Goal: Information Seeking & Learning: Learn about a topic

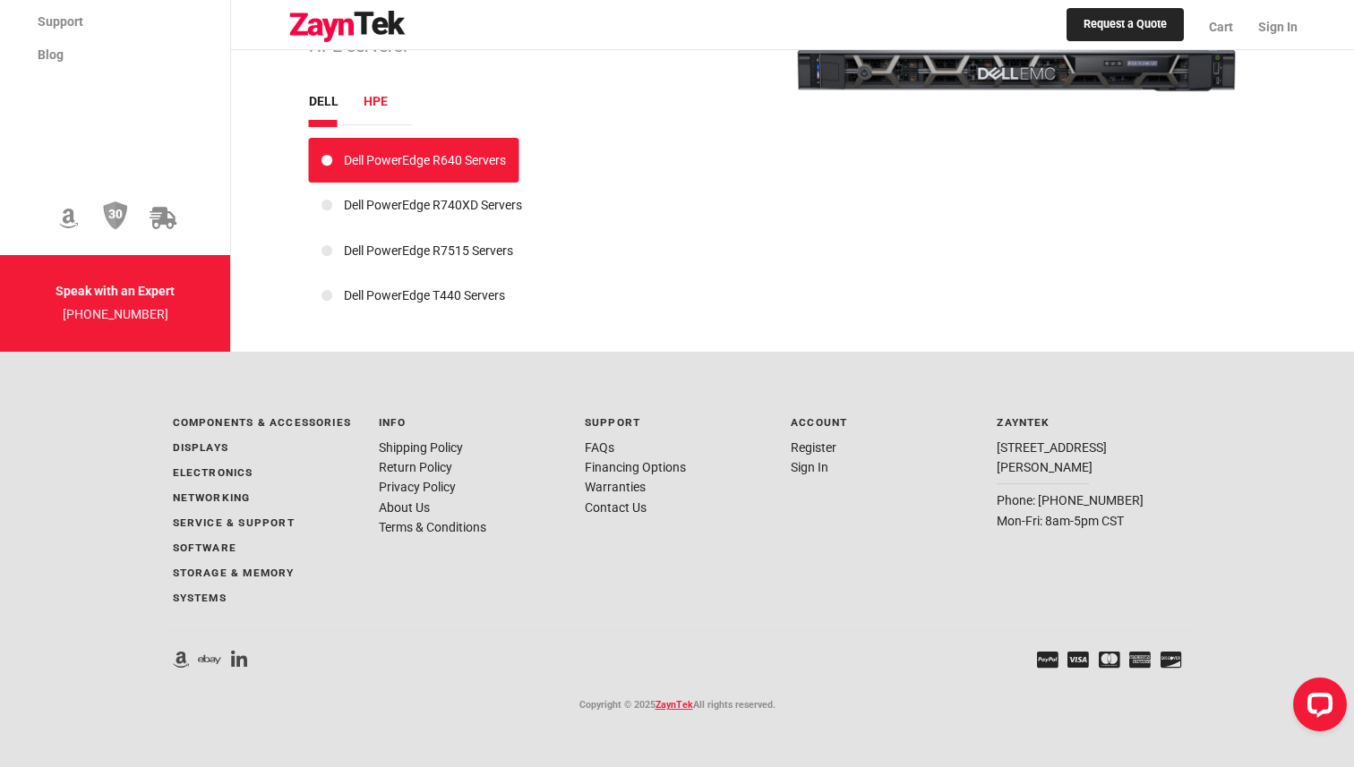
click at [367, 101] on li "hpe" at bounding box center [388, 101] width 49 height 20
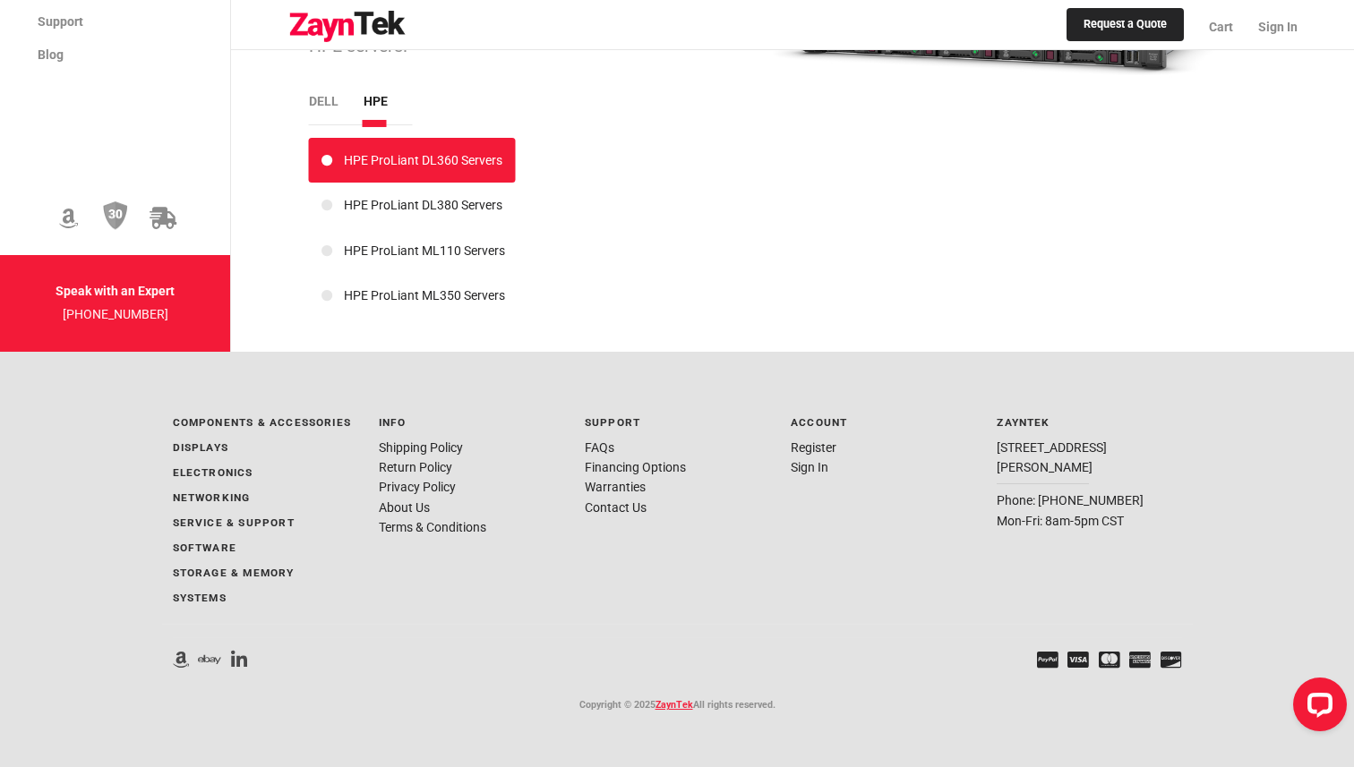
click at [377, 165] on link "HPE ProLiant DL360 Servers" at bounding box center [412, 160] width 182 height 14
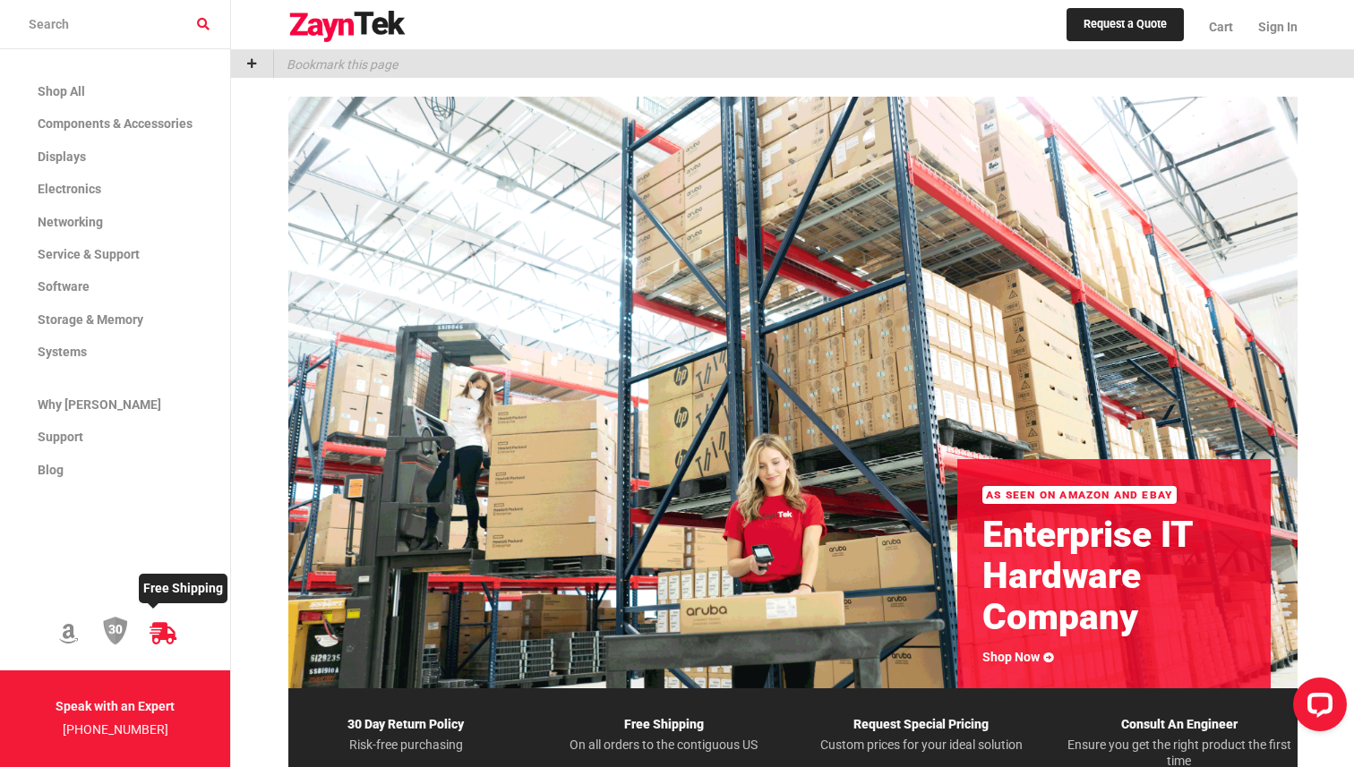
click at [167, 632] on icon at bounding box center [164, 634] width 28 height 22
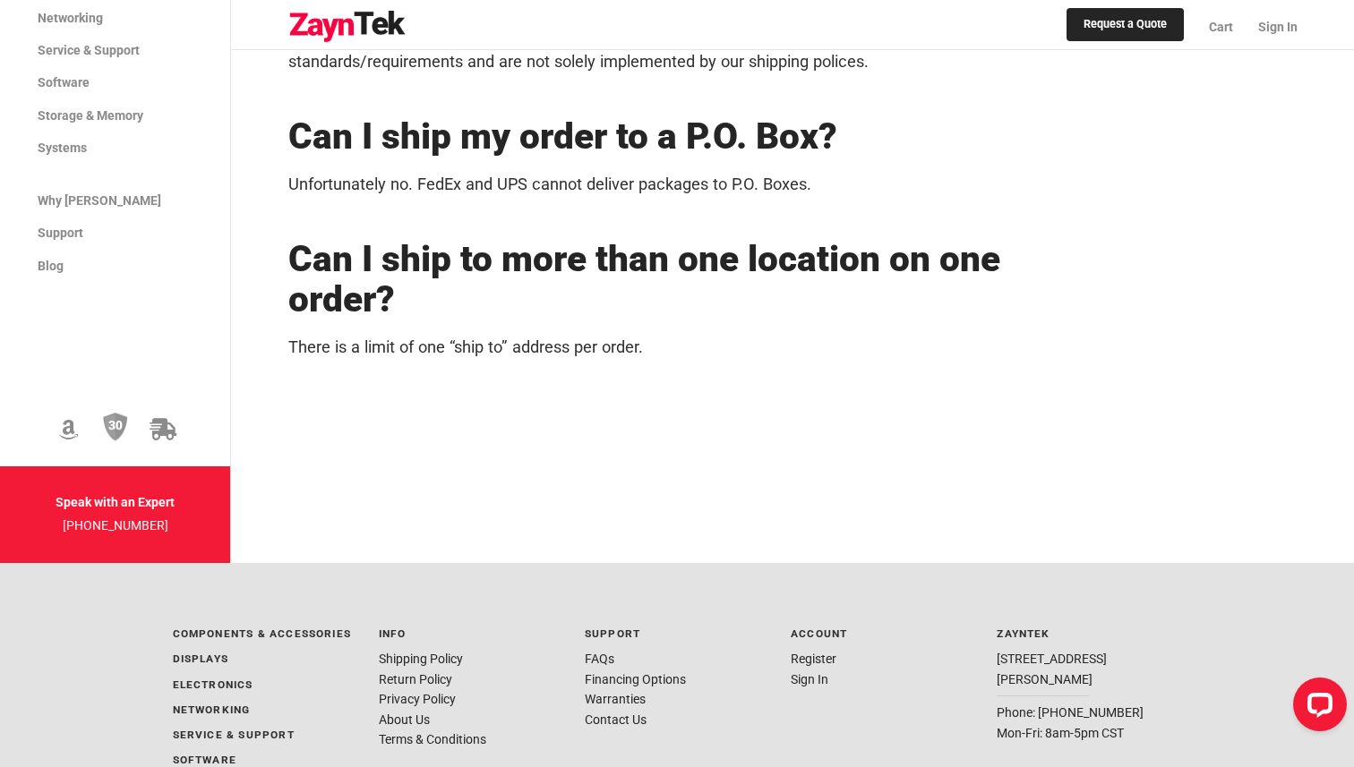
scroll to position [1274, 0]
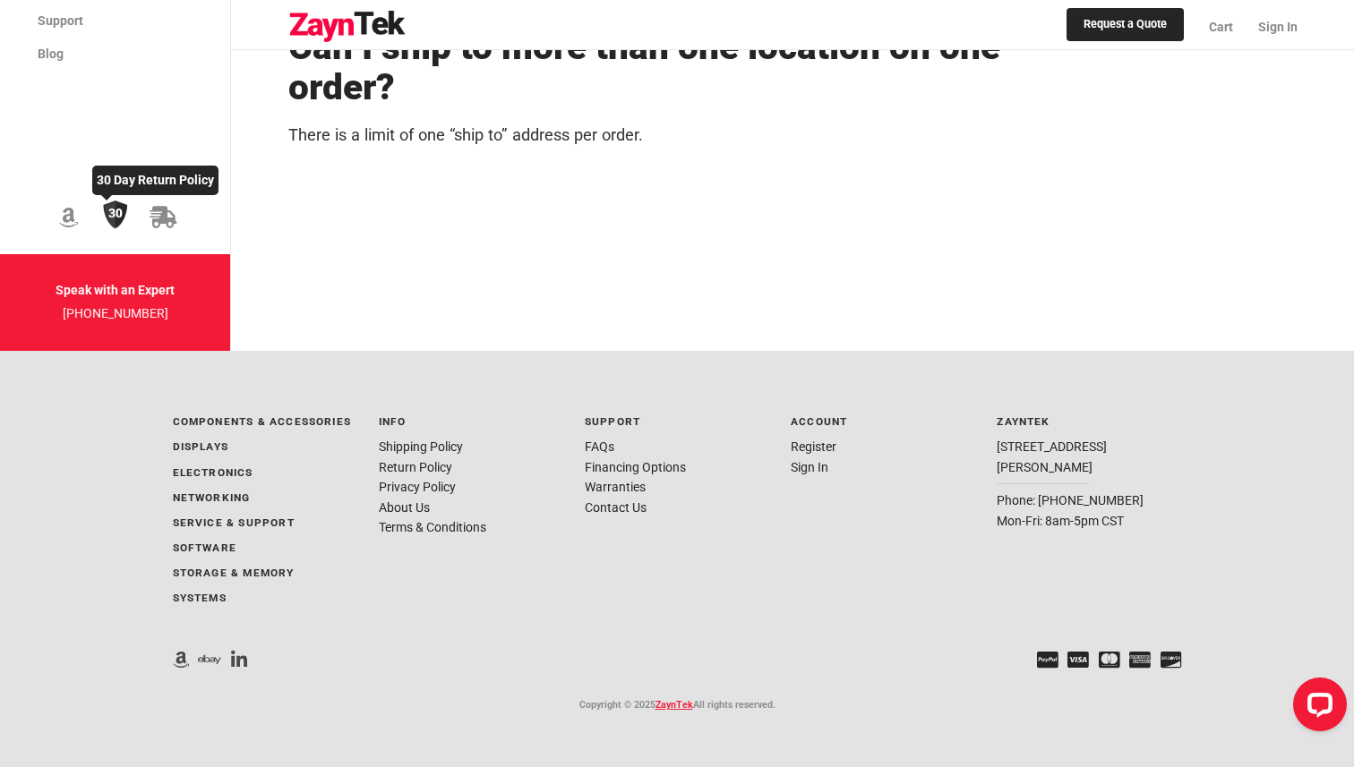
click at [121, 219] on img at bounding box center [115, 216] width 25 height 30
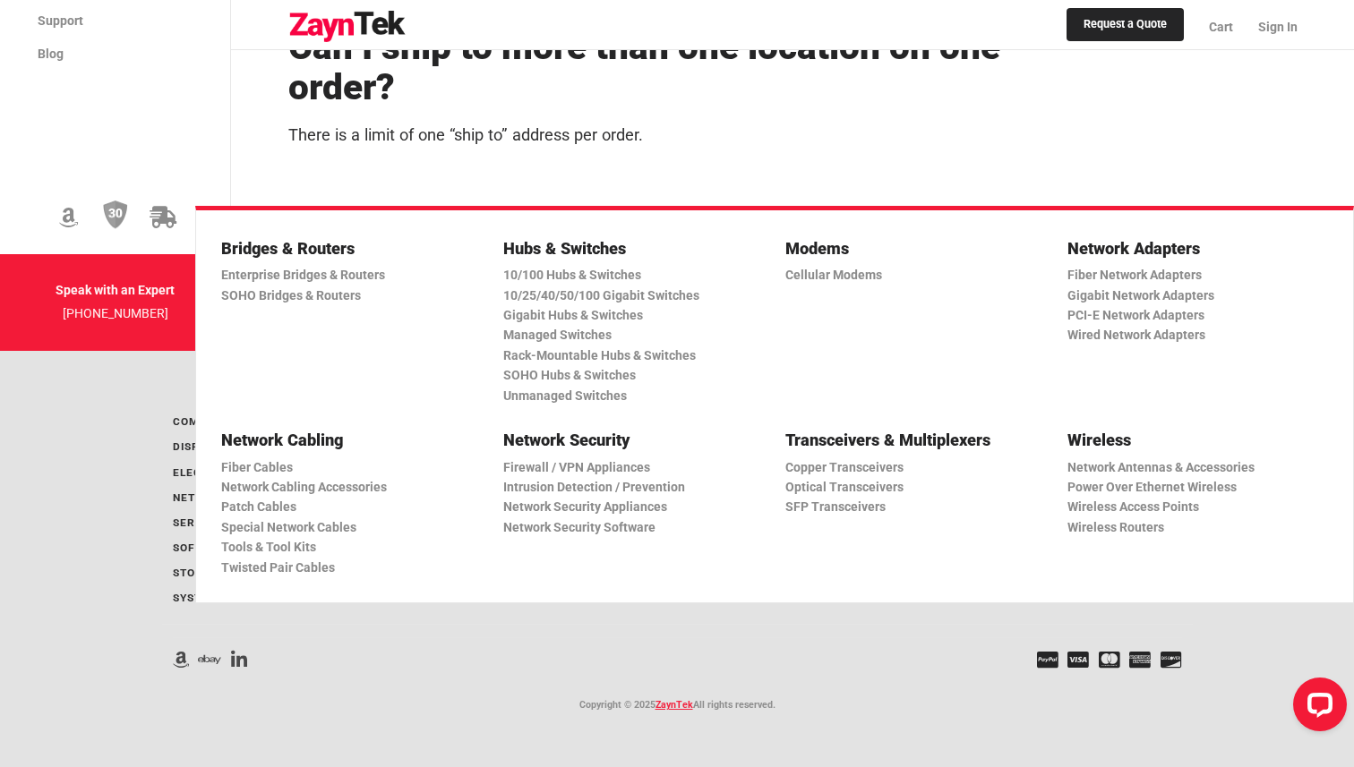
click at [77, 215] on icon at bounding box center [68, 218] width 19 height 22
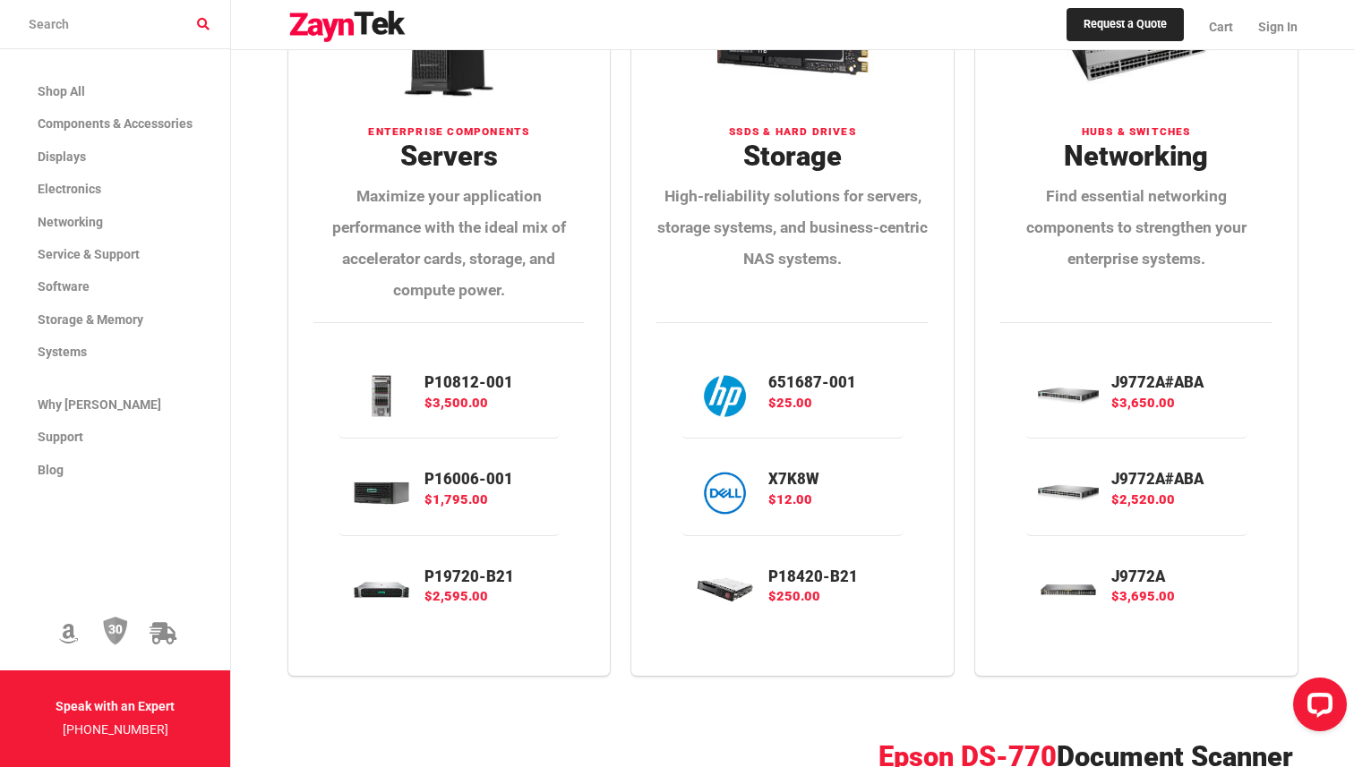
scroll to position [2054, 0]
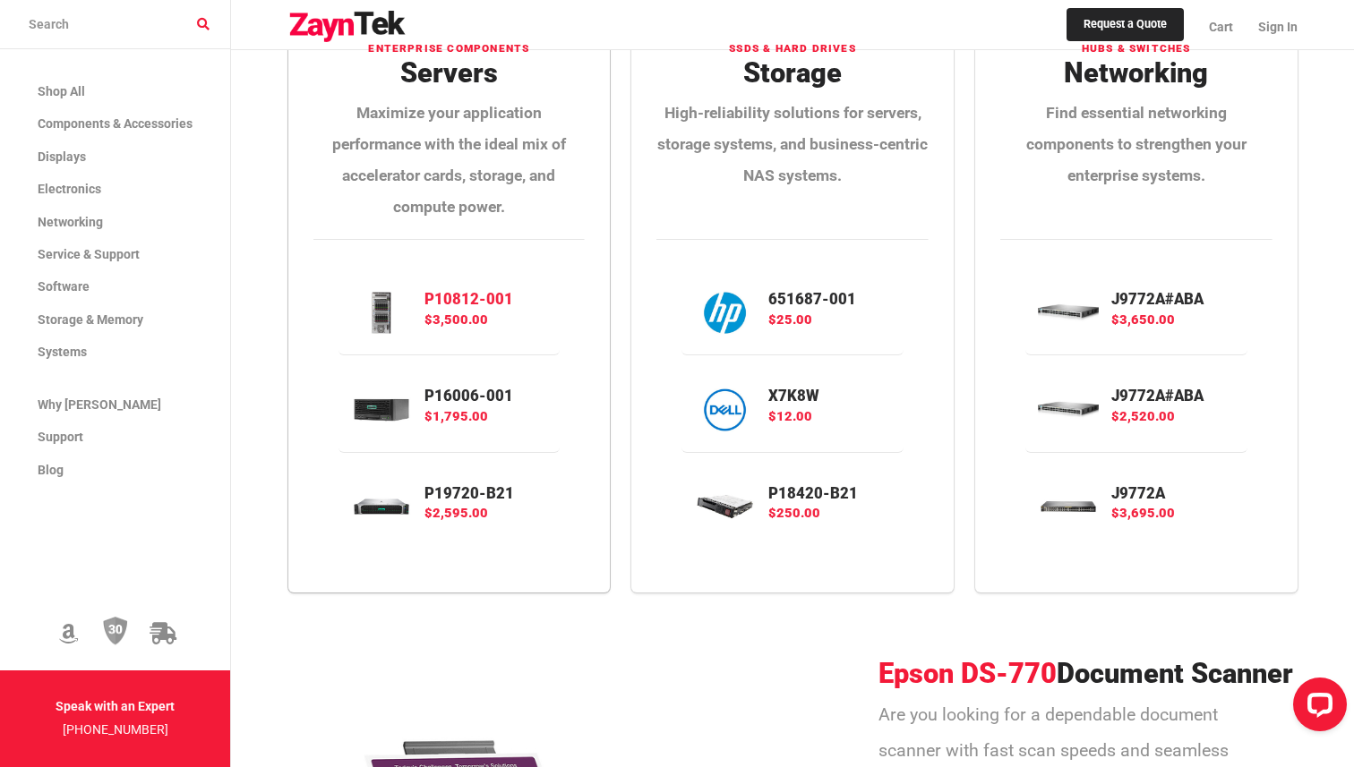
click at [410, 312] on img at bounding box center [375, 313] width 74 height 46
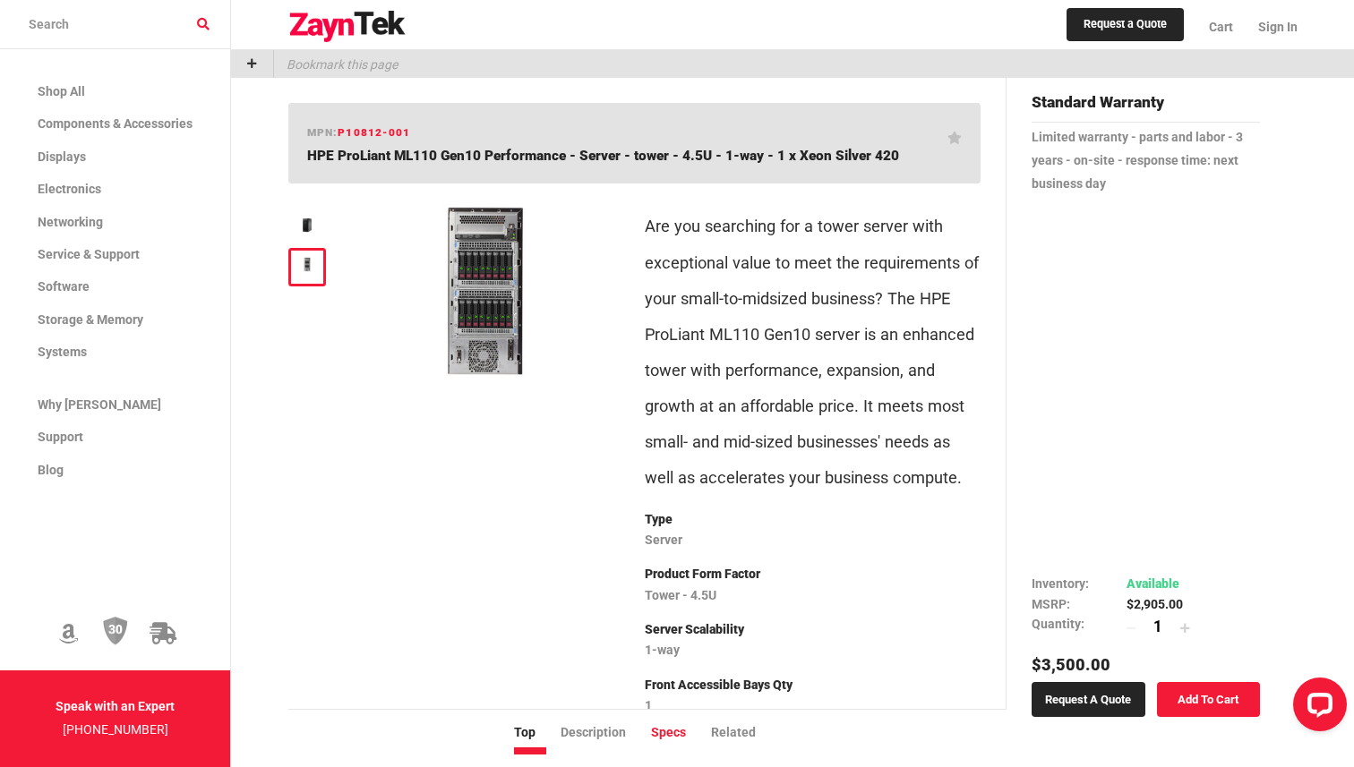
click at [669, 728] on li "Specs" at bounding box center [681, 733] width 60 height 20
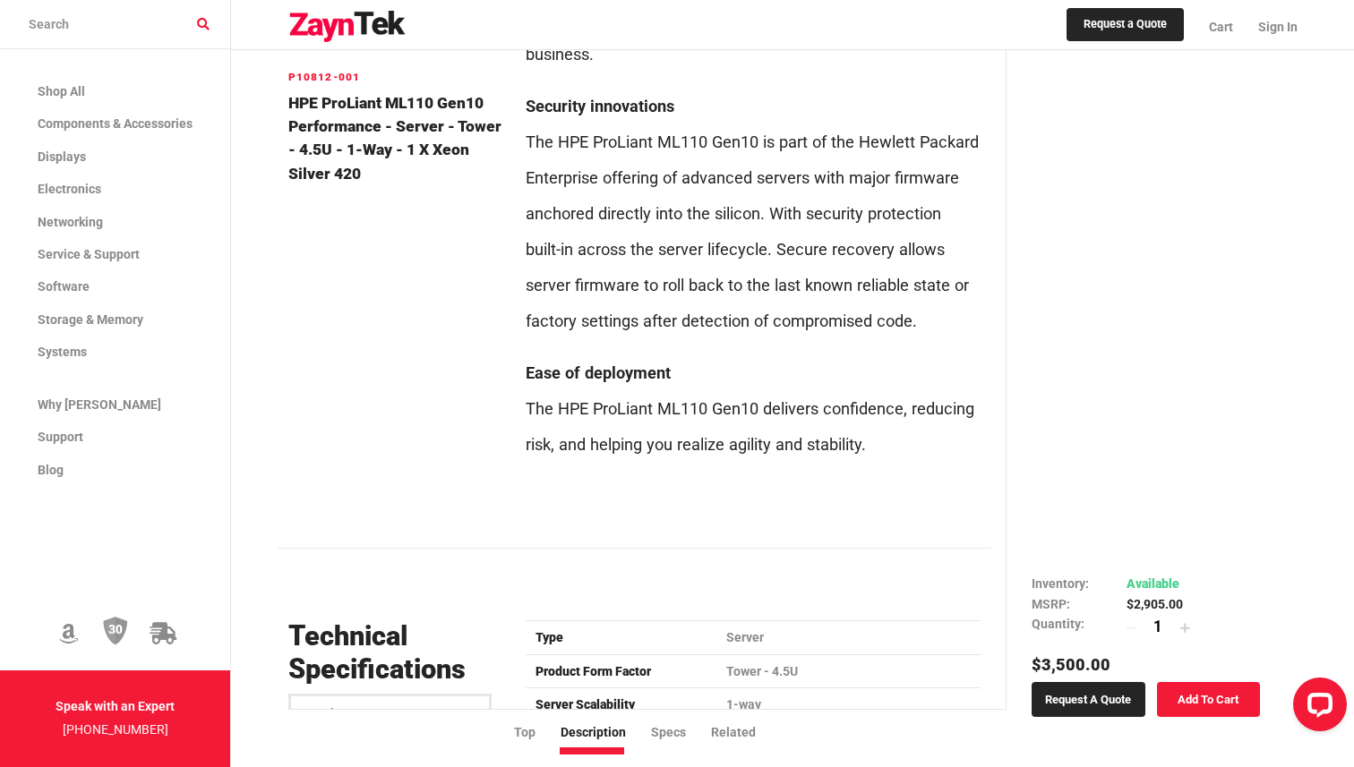
scroll to position [1652, 0]
